Goal: Task Accomplishment & Management: Use online tool/utility

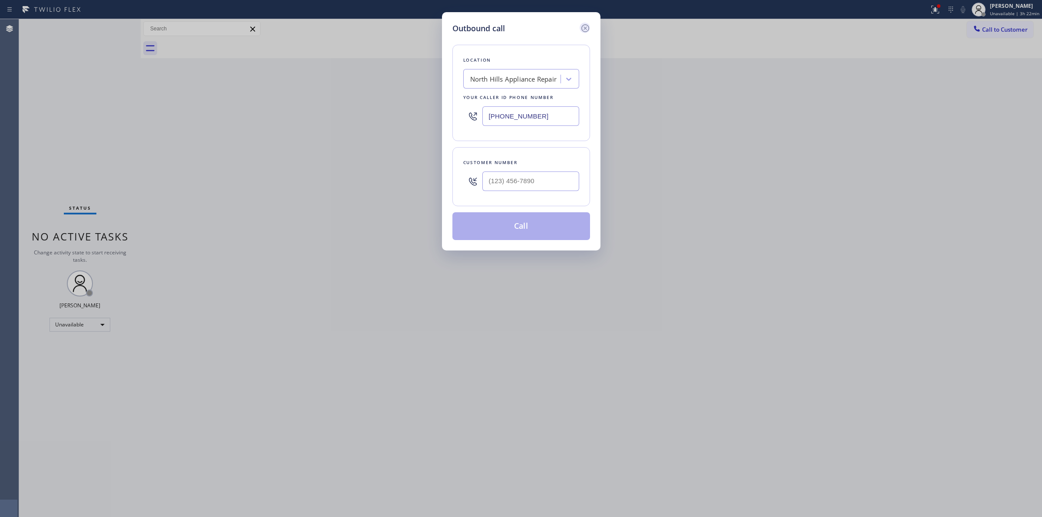
click at [587, 27] on icon at bounding box center [585, 28] width 10 height 10
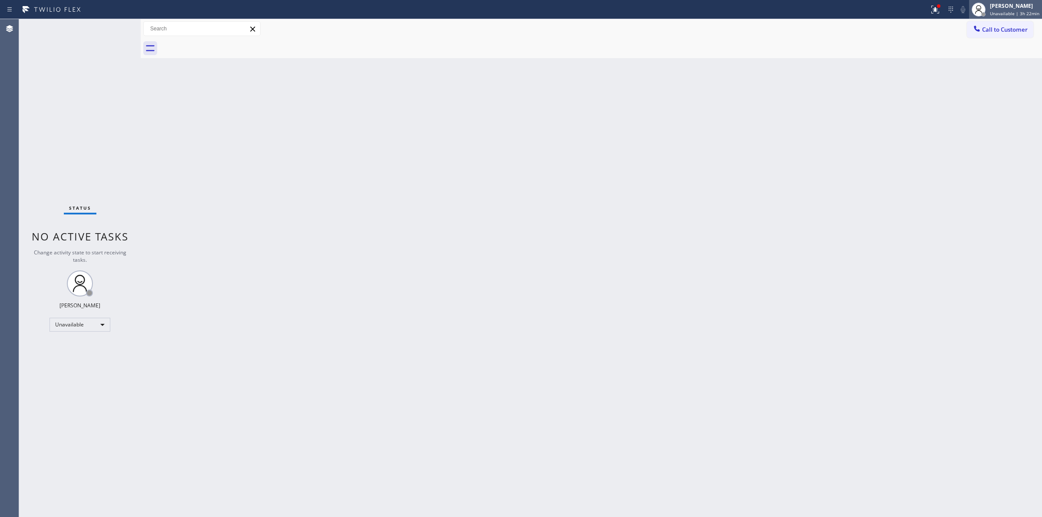
click at [1027, 5] on div "[PERSON_NAME]" at bounding box center [1015, 5] width 50 height 7
click at [980, 66] on button "Break" at bounding box center [999, 68] width 87 height 11
click at [1024, 39] on div at bounding box center [601, 49] width 883 height 20
drag, startPoint x: 1008, startPoint y: 28, endPoint x: 812, endPoint y: 66, distance: 199.6
click at [998, 29] on span "Call to Customer" at bounding box center [1005, 30] width 46 height 8
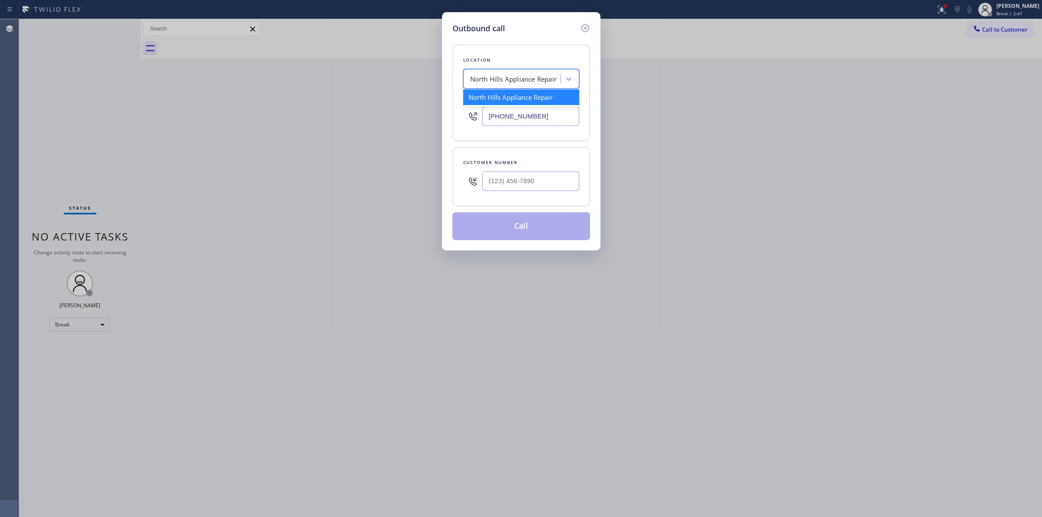
click at [527, 81] on div "North Hills Appliance Repair" at bounding box center [513, 79] width 87 height 10
paste input "855) 532-8955"
type input "855) 532-8955"
drag, startPoint x: 553, startPoint y: 119, endPoint x: 438, endPoint y: 119, distance: 115.1
click at [438, 119] on div "Outbound call Location [GEOGRAPHIC_DATA] Appliance Repair Your caller id phone …" at bounding box center [521, 258] width 1042 height 517
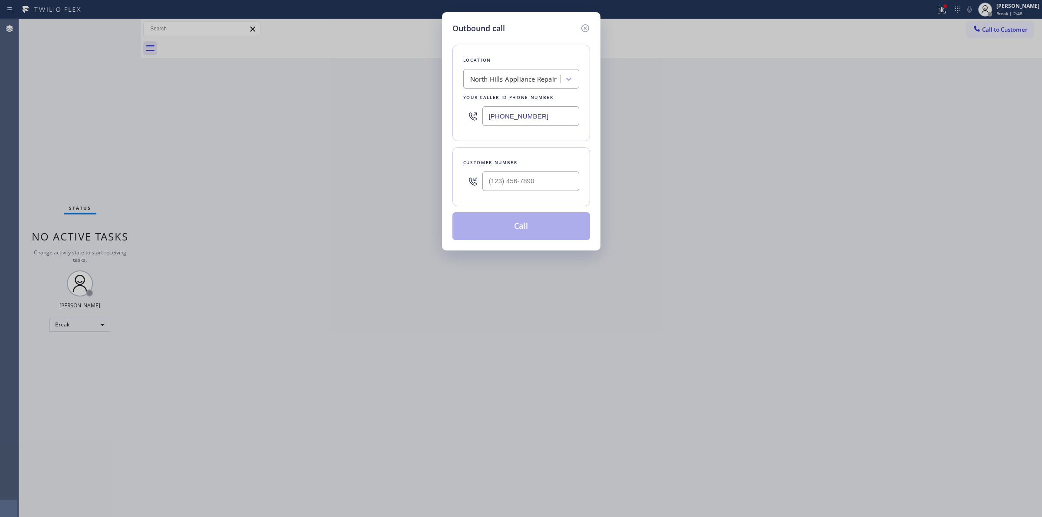
paste input "55) 532-8955"
type input "[PHONE_NUMBER]"
click at [584, 25] on icon at bounding box center [585, 28] width 8 height 8
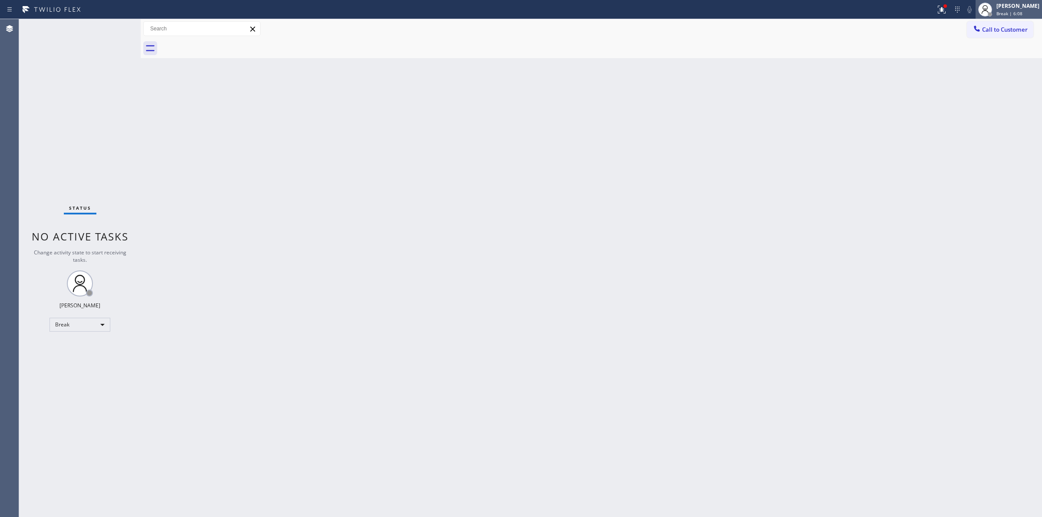
click at [1026, 10] on div "Break | 6:08" at bounding box center [1018, 13] width 43 height 6
click at [976, 53] on button "Unavailable" at bounding box center [999, 57] width 87 height 11
click at [1018, 12] on span "Break | 6:10" at bounding box center [1010, 13] width 26 height 6
click at [989, 66] on button "Break" at bounding box center [999, 68] width 87 height 11
